Goal: Task Accomplishment & Management: Use online tool/utility

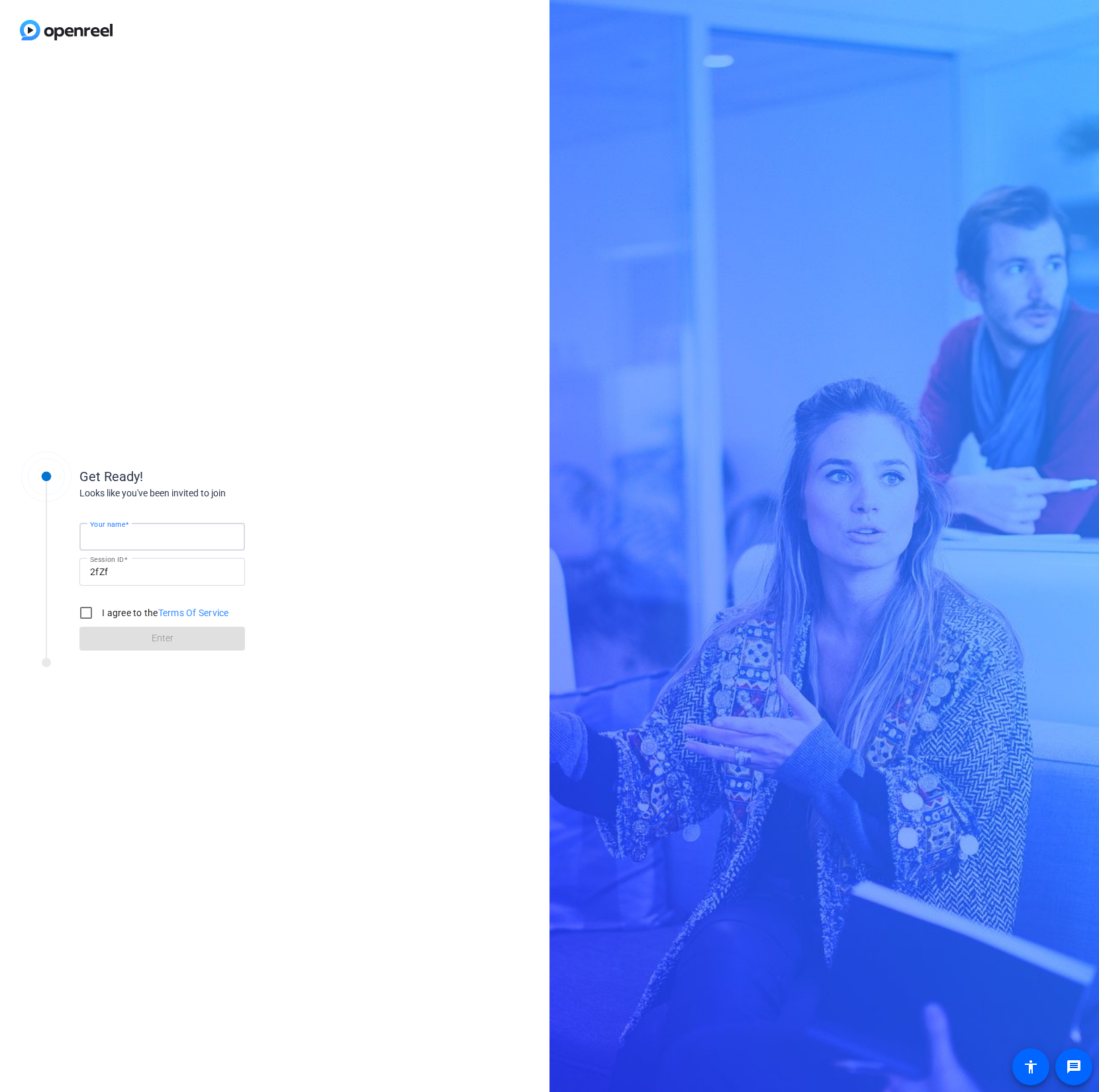
click at [160, 535] on input "Your name" at bounding box center [162, 536] width 144 height 16
type input "[PERSON_NAME]"
click at [83, 611] on input "I agree to the Terms Of Service" at bounding box center [86, 613] width 26 height 26
checkbox input "true"
click at [165, 644] on span "Enter" at bounding box center [162, 639] width 22 height 14
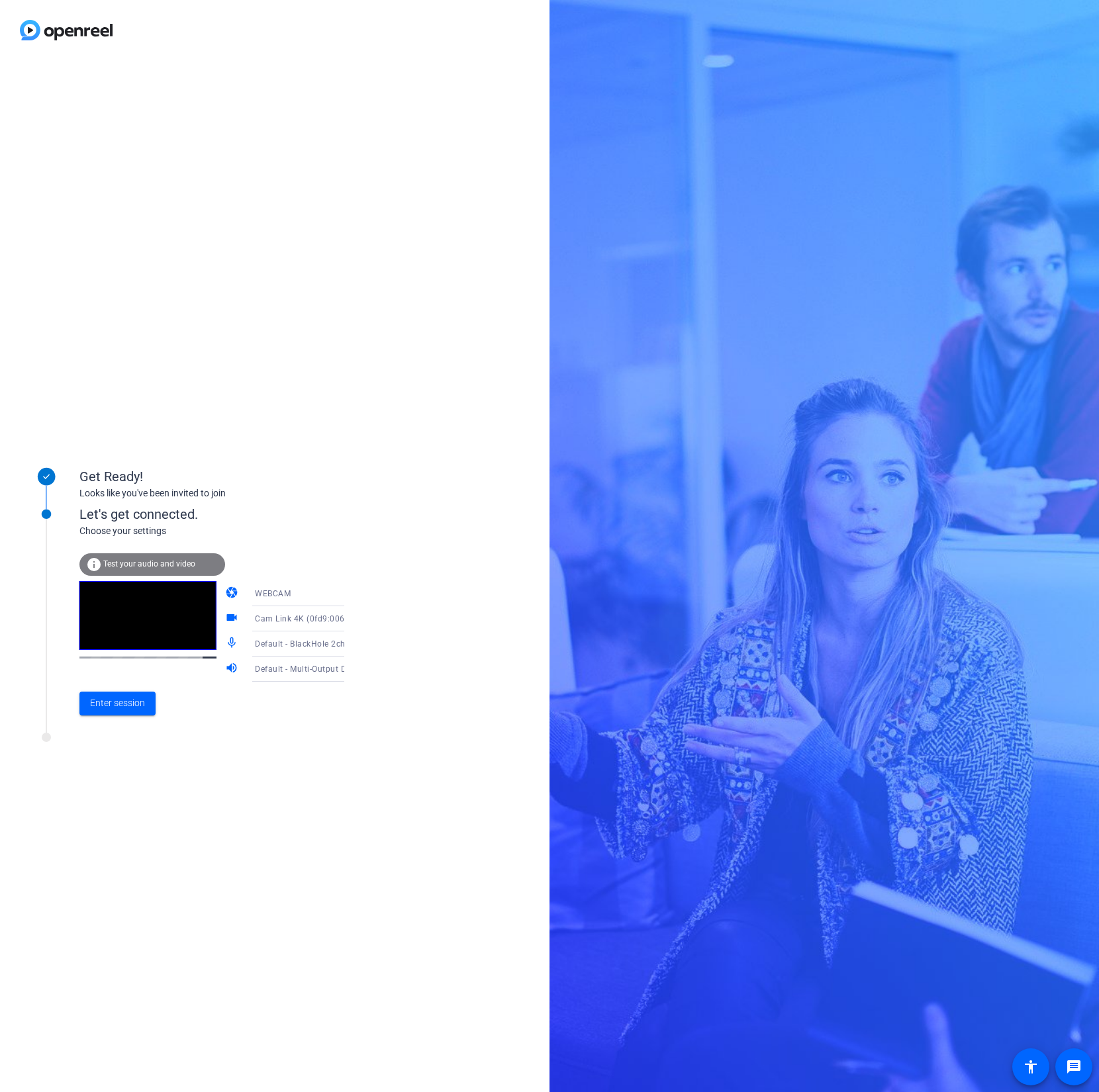
click at [350, 646] on icon at bounding box center [357, 643] width 16 height 16
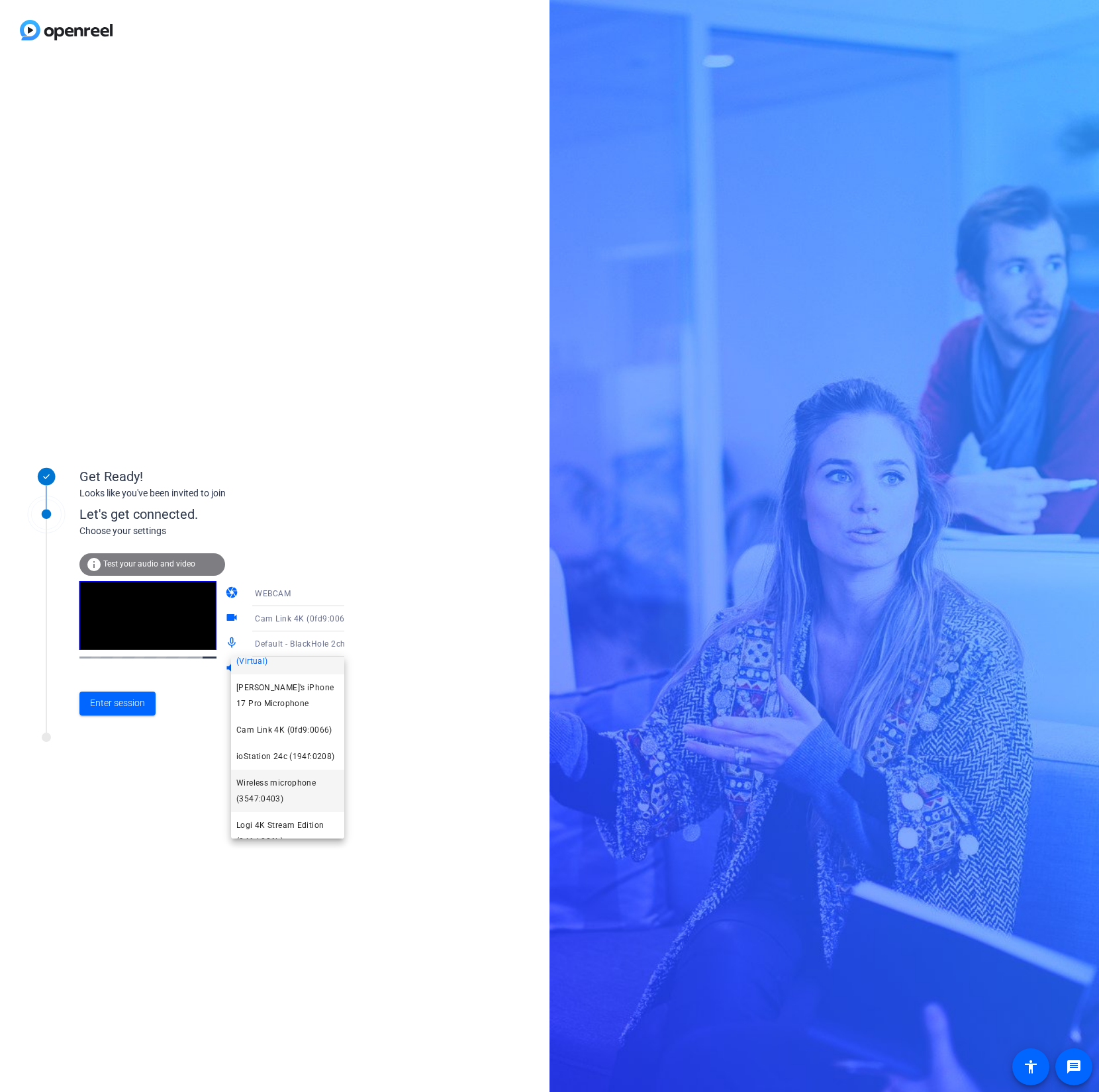
click at [296, 807] on span "Wireless microphone (3547:0403)" at bounding box center [288, 791] width 102 height 32
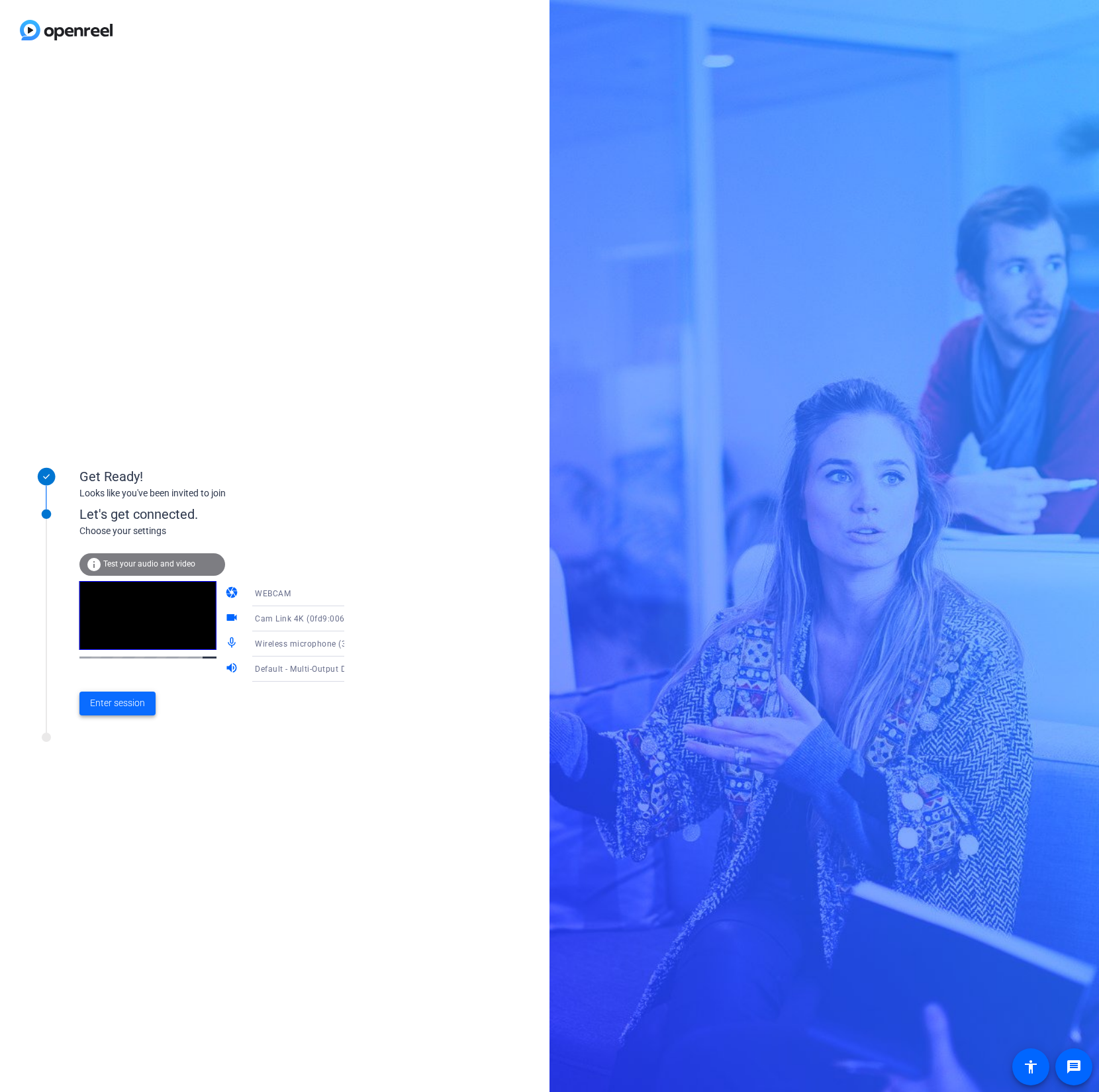
click at [129, 701] on span "Enter session" at bounding box center [117, 704] width 55 height 14
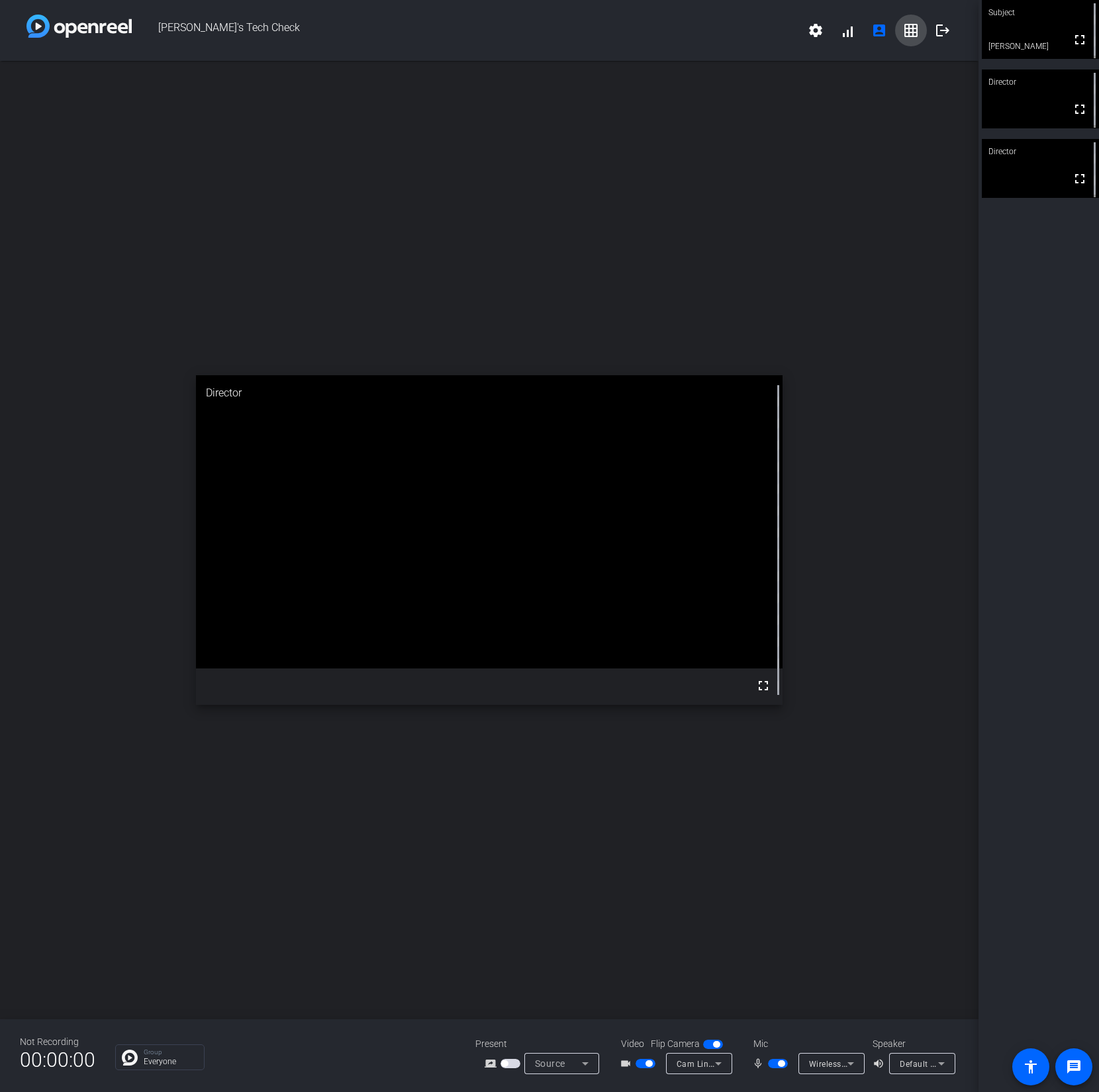
click at [911, 32] on mat-icon "grid_on" at bounding box center [910, 30] width 16 height 16
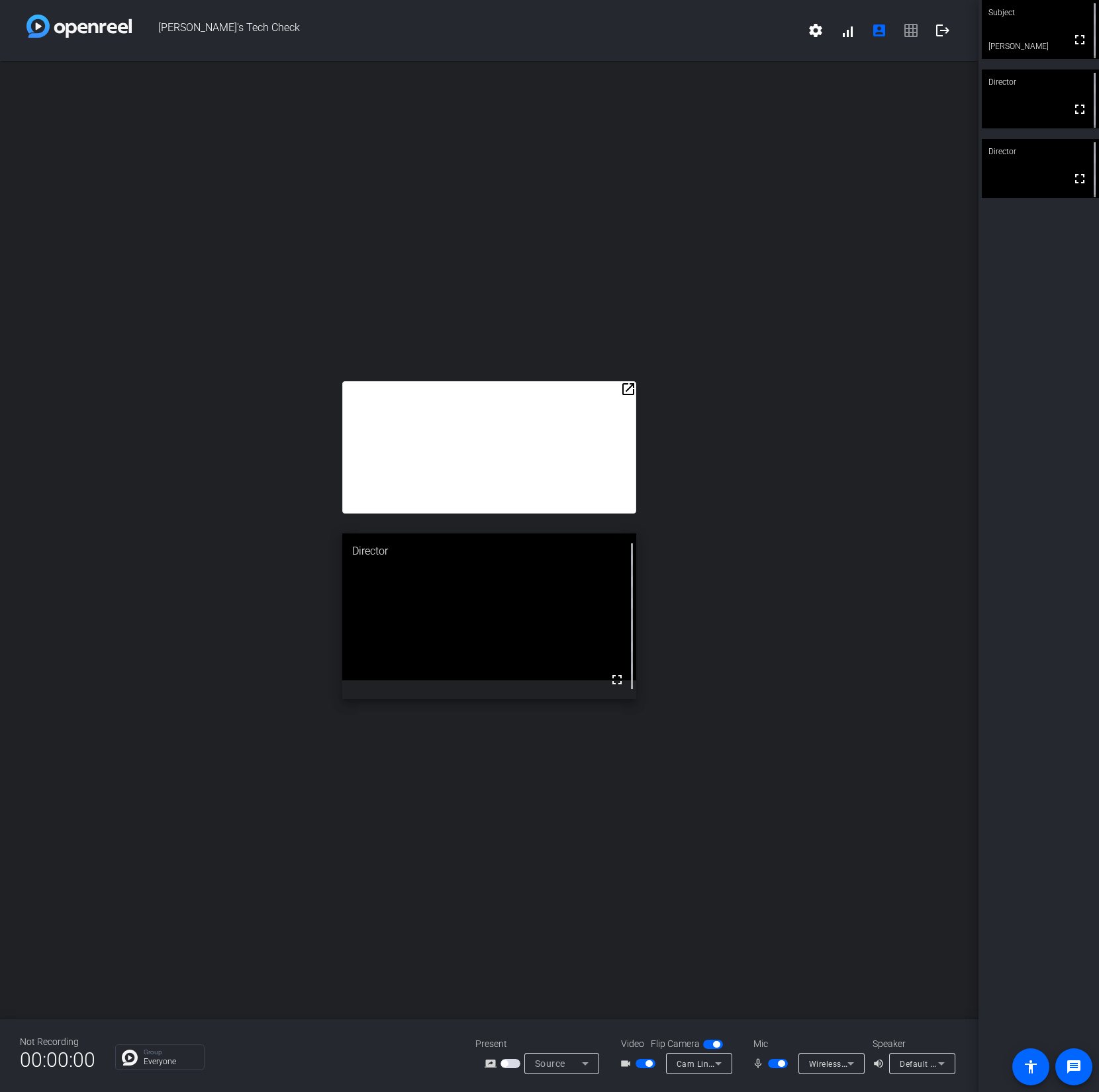
click at [727, 500] on div "open_in_new Director fullscreen" at bounding box center [489, 540] width 979 height 959
click at [630, 388] on mat-icon "open_in_new" at bounding box center [628, 389] width 16 height 16
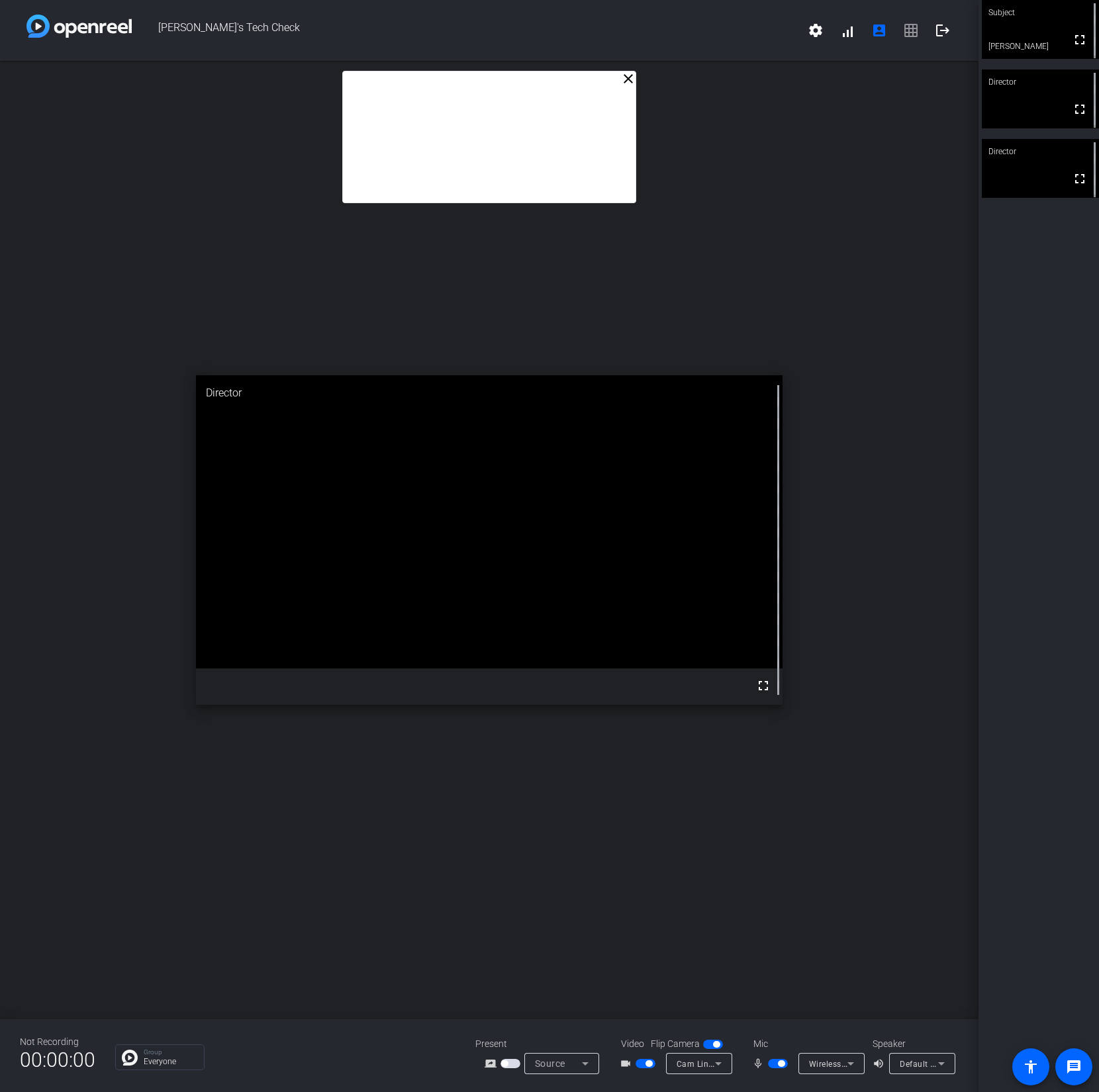
click at [823, 180] on div "close Director fullscreen" at bounding box center [489, 540] width 979 height 959
click at [914, 30] on span "settings signal_cellular_alt account_box grid_on logout" at bounding box center [879, 30] width 159 height 32
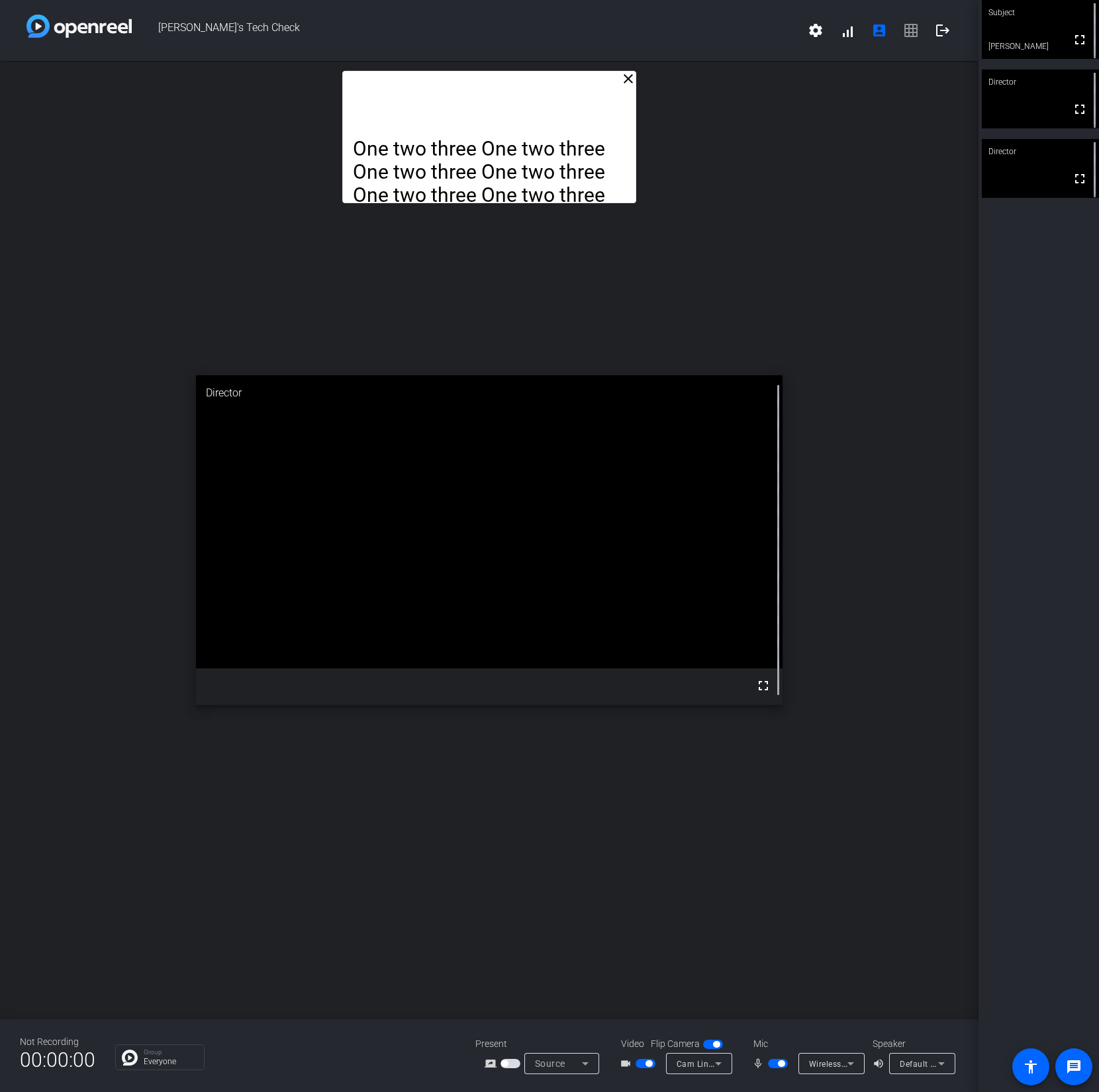
click at [644, 1064] on span "button" at bounding box center [645, 1063] width 20 height 9
click at [646, 1064] on span "button" at bounding box center [645, 1063] width 20 height 9
click at [717, 1066] on icon at bounding box center [718, 1064] width 16 height 16
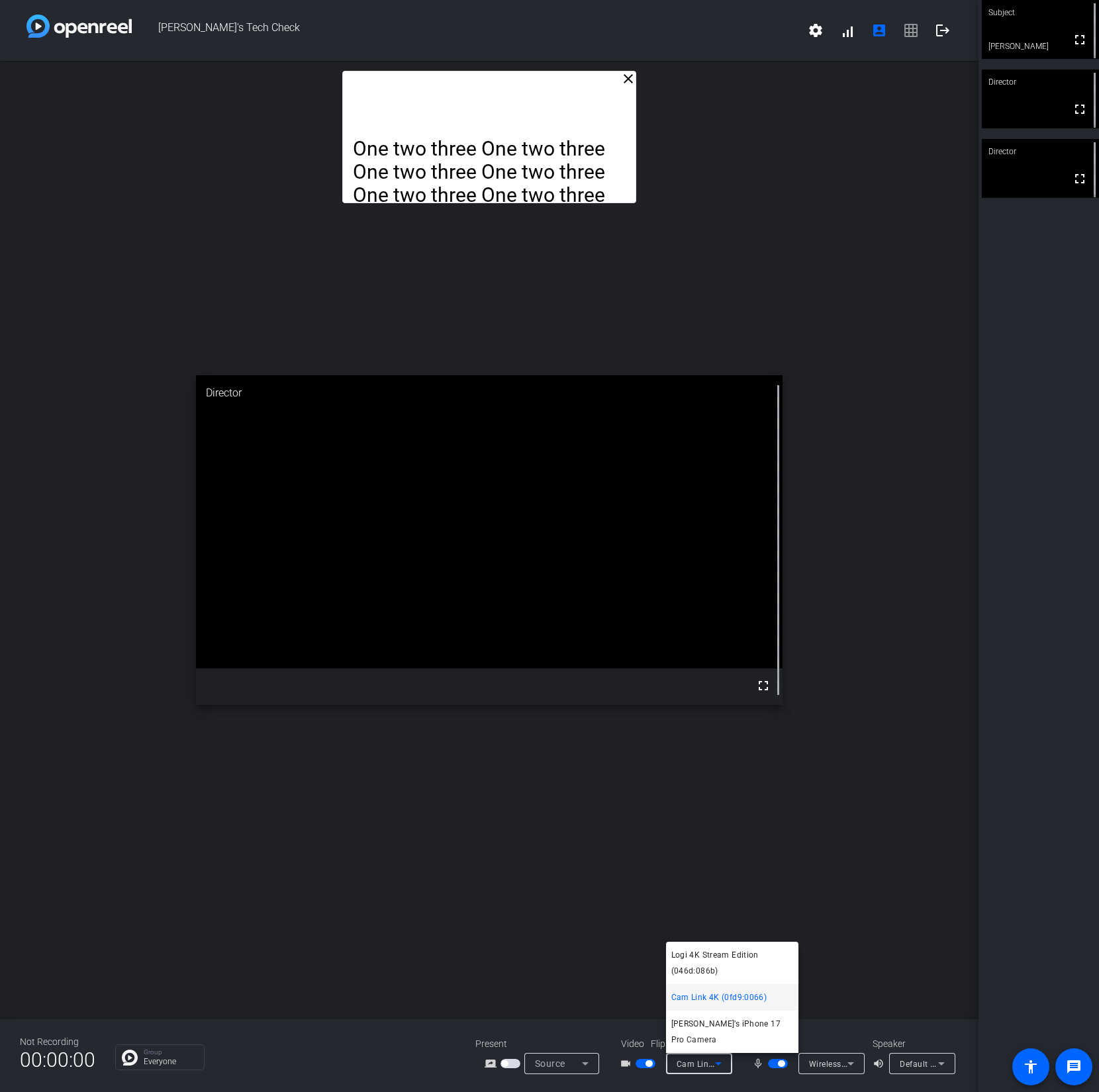
click at [844, 1064] on div at bounding box center [550, 546] width 1099 height 1092
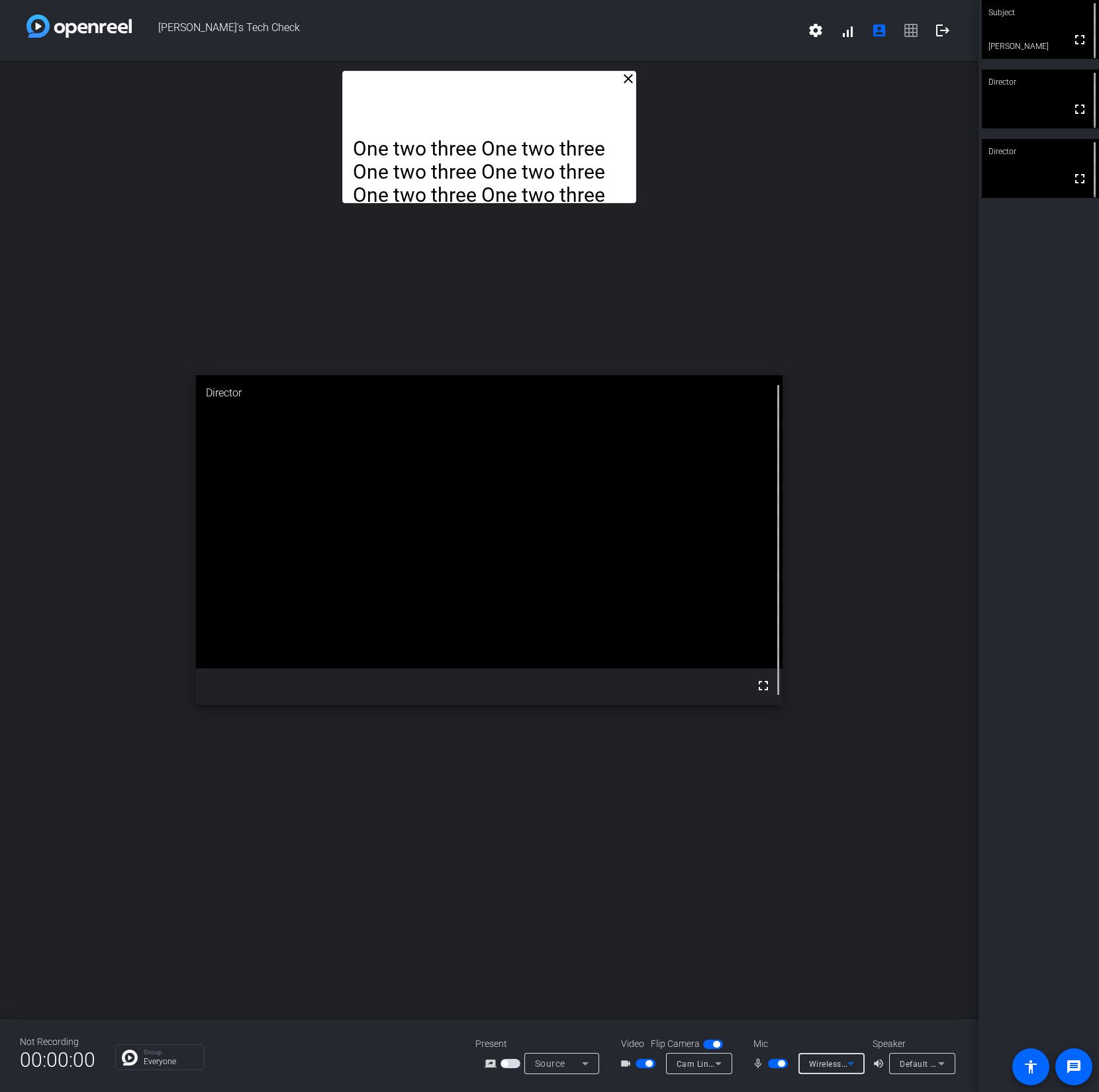
click at [847, 1064] on icon at bounding box center [850, 1064] width 16 height 16
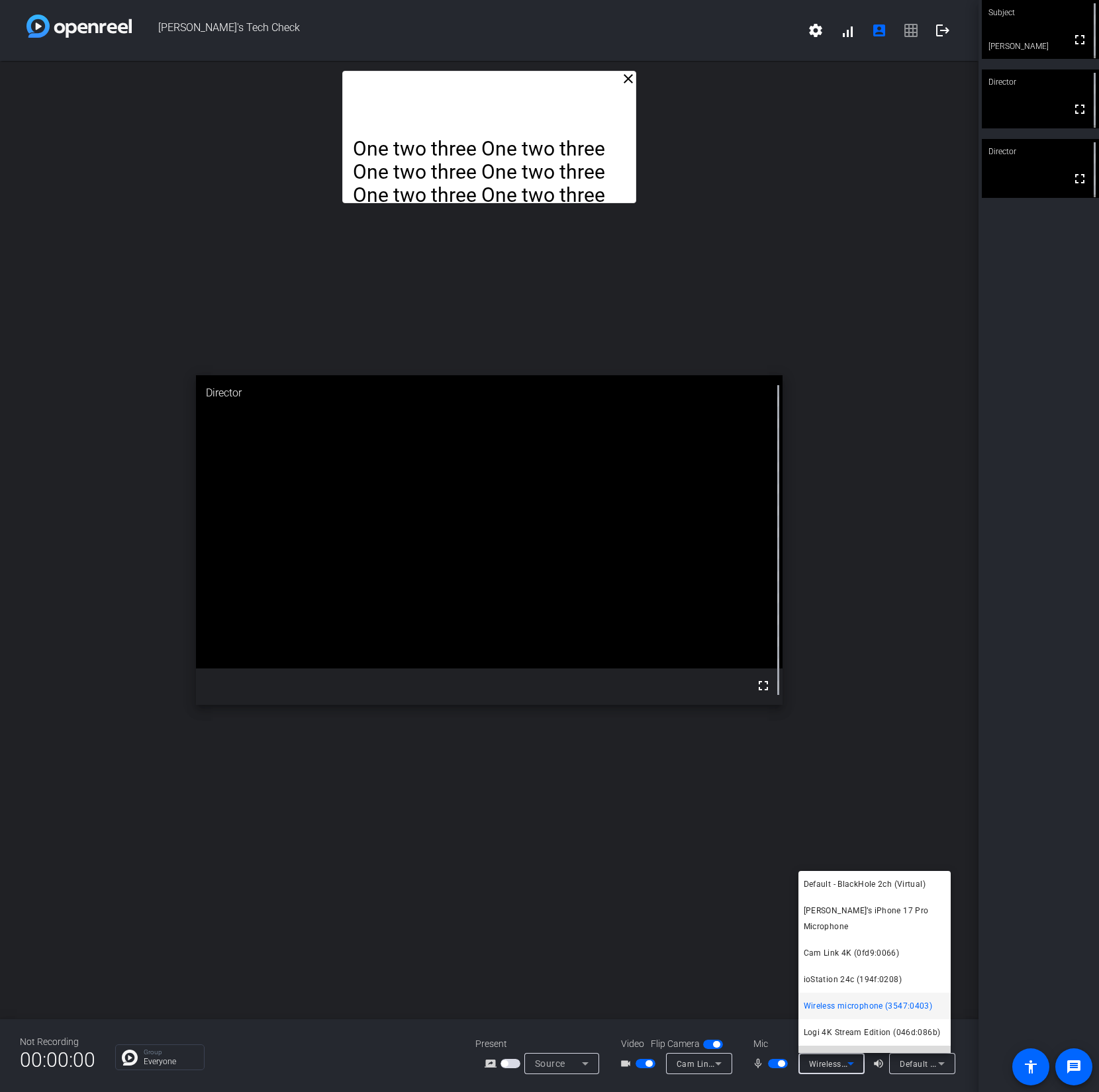
click at [877, 1051] on span "BlackHole 2ch (Virtual)" at bounding box center [847, 1059] width 88 height 16
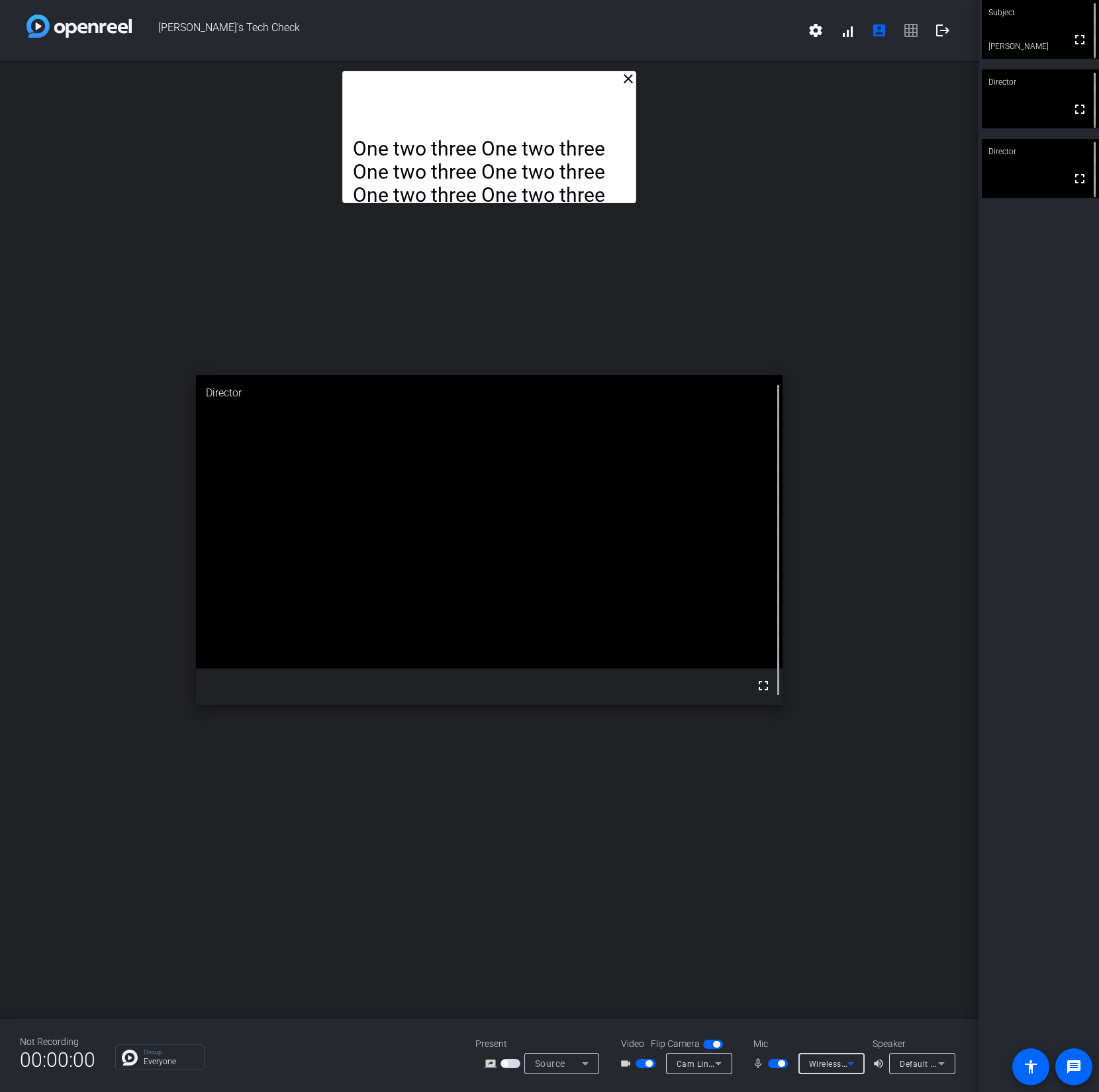
scroll to position [3, 0]
click at [1073, 1062] on mat-icon "message" at bounding box center [1073, 1066] width 16 height 16
click at [151, 1058] on p "Everyone" at bounding box center [171, 1061] width 54 height 8
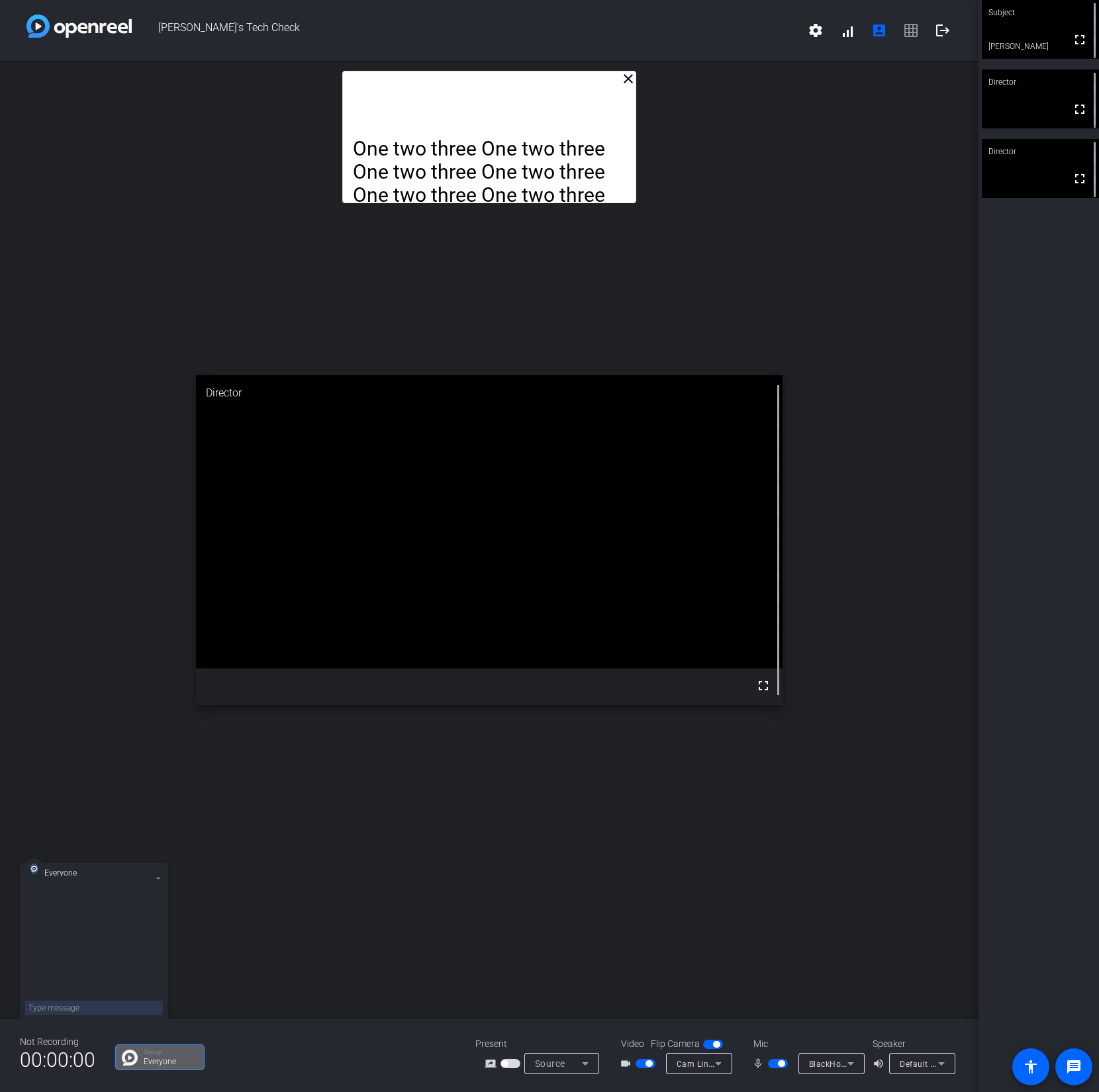
click at [117, 1010] on textarea at bounding box center [93, 1008] width 138 height 15
paste textarea "[URL][DOMAIN_NAME]"
type textarea "[URL][DOMAIN_NAME]"
click at [642, 1065] on span "button" at bounding box center [645, 1063] width 20 height 9
click at [643, 1064] on span "button" at bounding box center [639, 1064] width 7 height 7
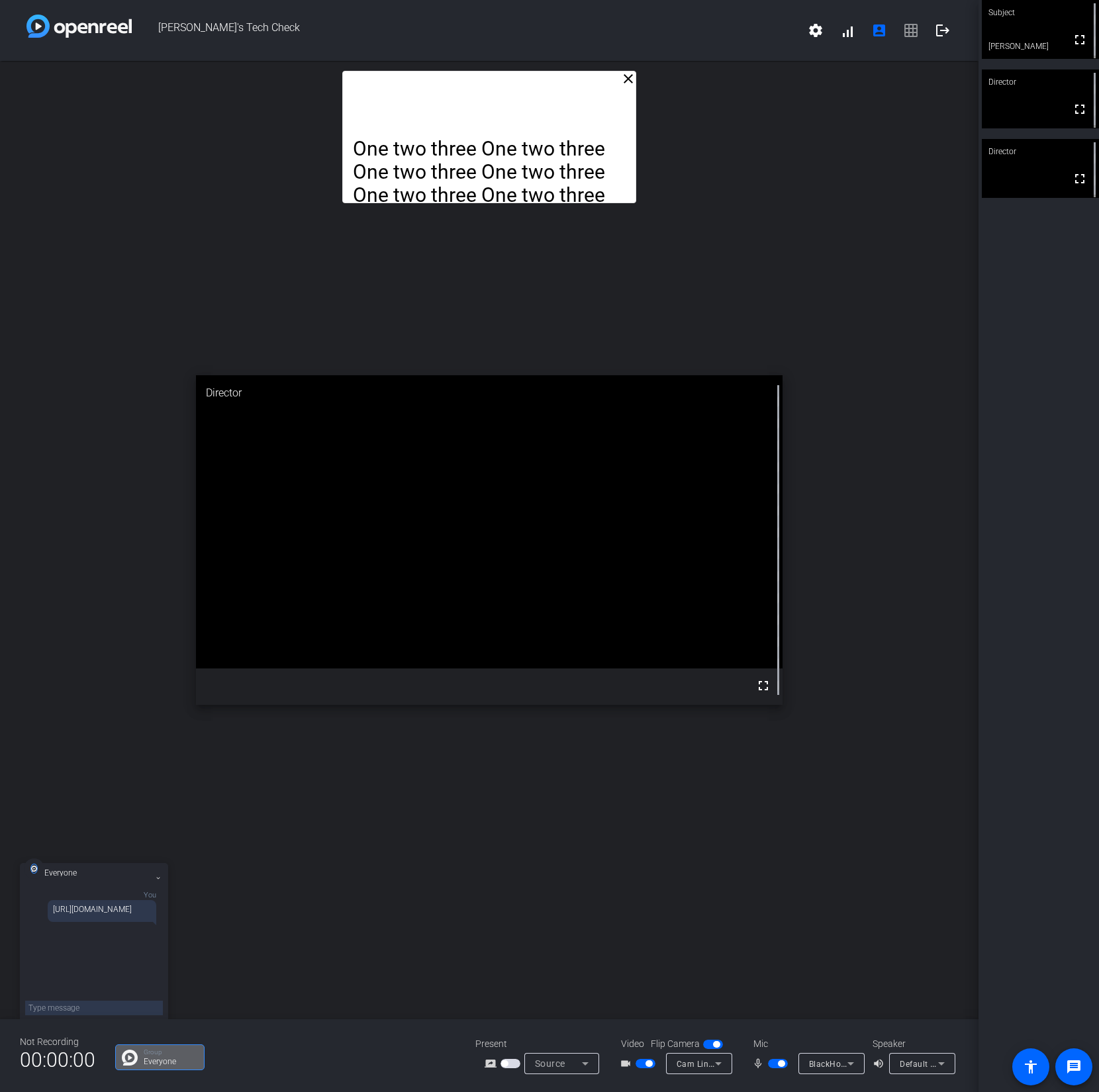
click at [98, 420] on div "close One two three One two three One two three One two three One two three One…" at bounding box center [489, 540] width 979 height 959
click at [868, 596] on div "close One two three One two three One two three One two three One two three One…" at bounding box center [489, 540] width 979 height 959
click at [717, 1065] on icon at bounding box center [718, 1064] width 7 height 3
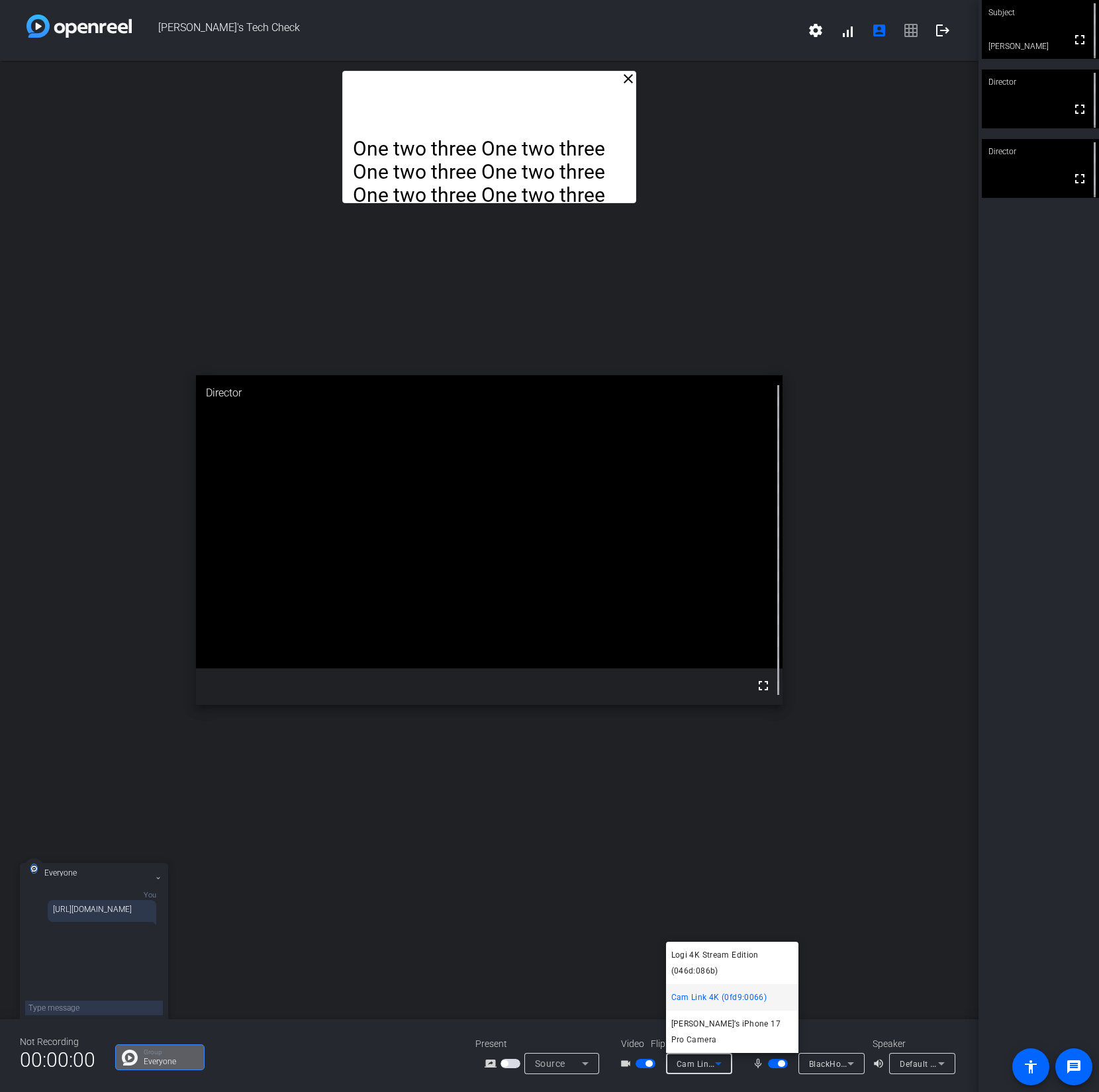
click at [884, 979] on div at bounding box center [550, 546] width 1099 height 1092
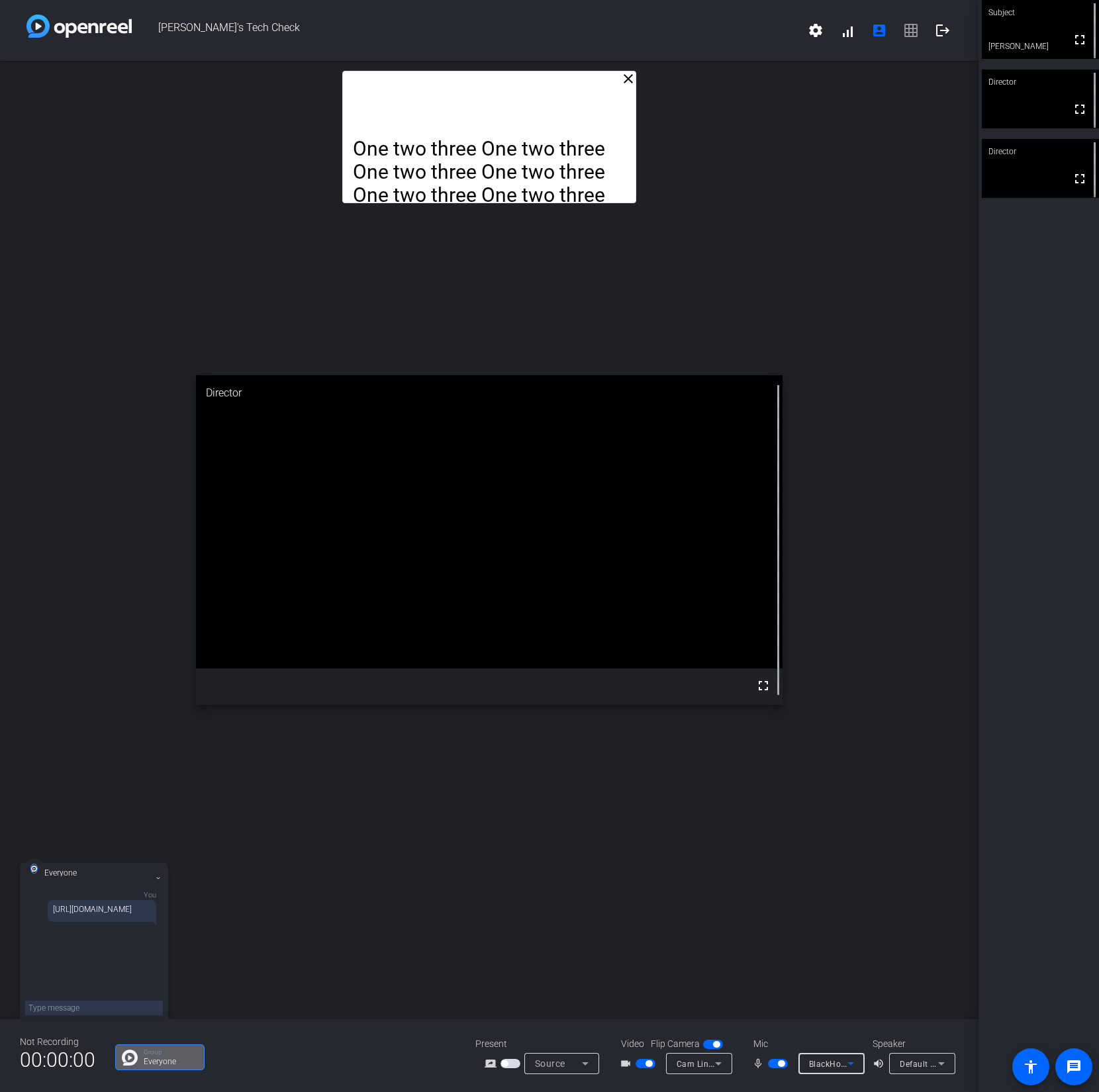
click at [854, 1062] on icon at bounding box center [850, 1064] width 16 height 16
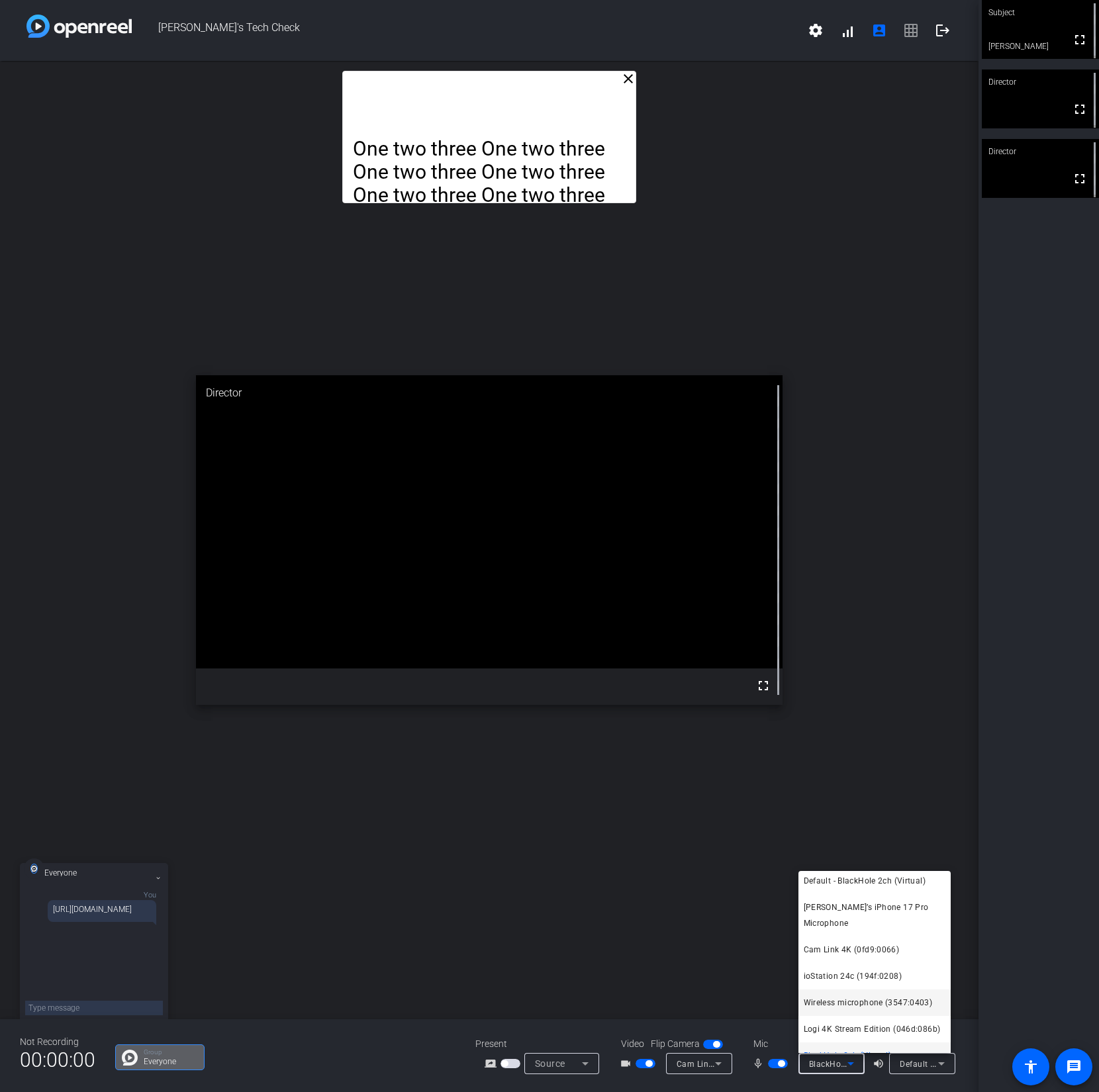
click at [861, 995] on span "Wireless microphone (3547:0403)" at bounding box center [868, 1002] width 129 height 16
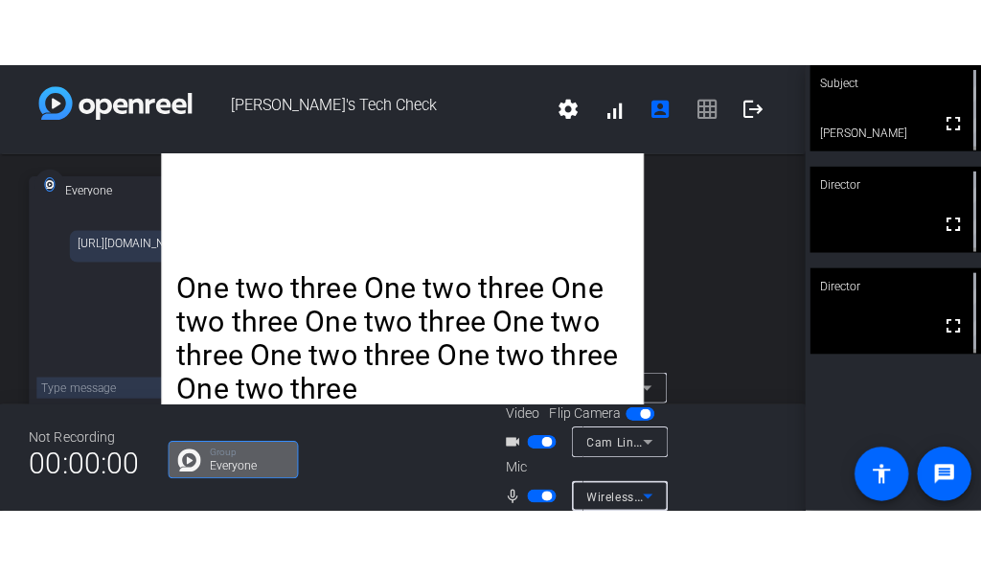
scroll to position [54, 0]
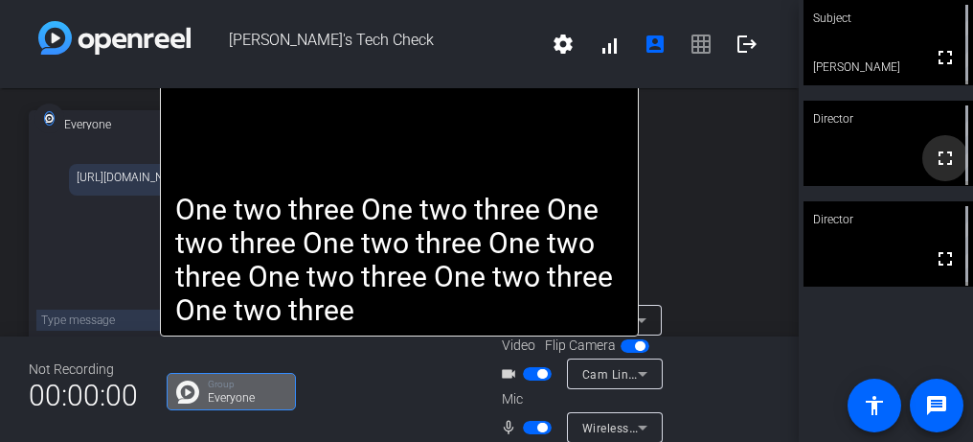
click at [940, 150] on mat-icon "fullscreen" at bounding box center [945, 158] width 23 height 23
